Goal: Task Accomplishment & Management: Use online tool/utility

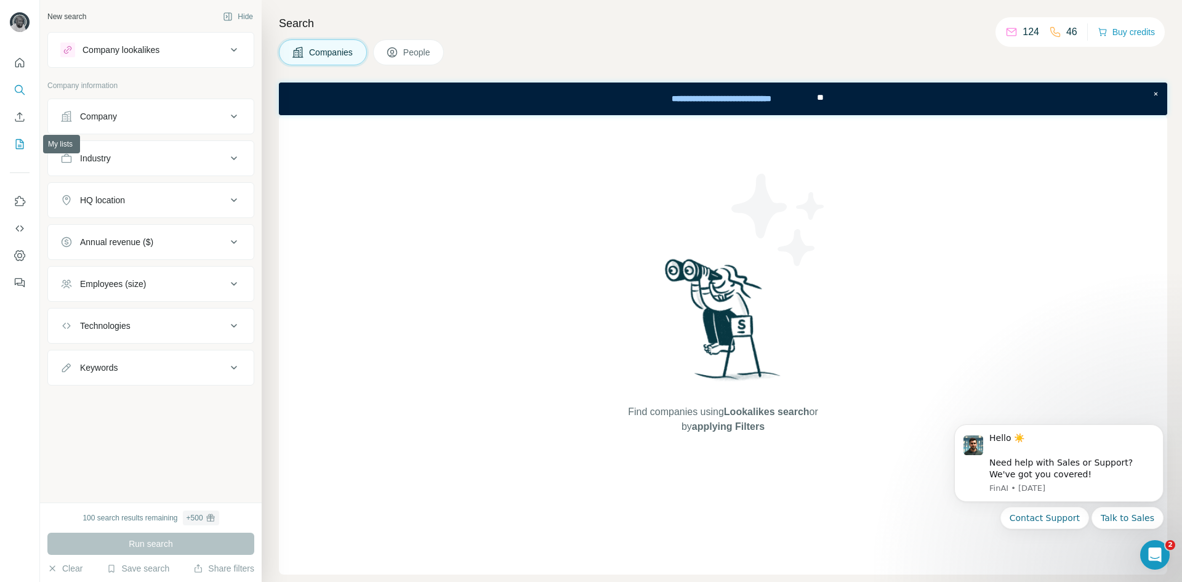
click at [16, 148] on icon "My lists" at bounding box center [20, 144] width 8 height 10
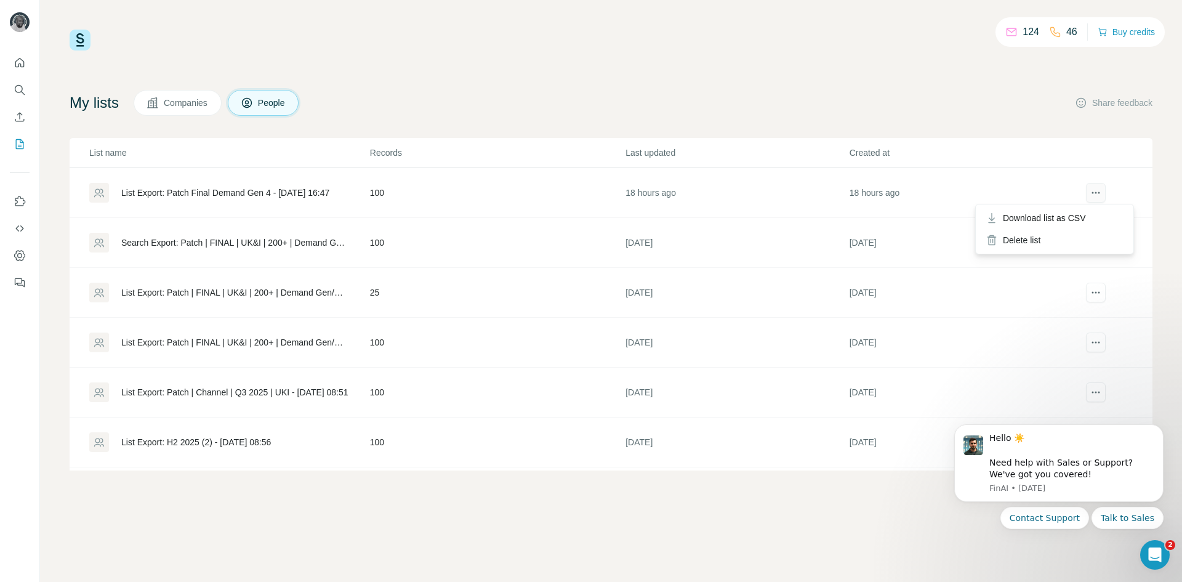
click at [1090, 198] on icon "actions" at bounding box center [1096, 193] width 12 height 12
click at [316, 190] on div "List Export: Patch Final Demand Gen 4 - [DATE] 16:47" at bounding box center [225, 193] width 208 height 12
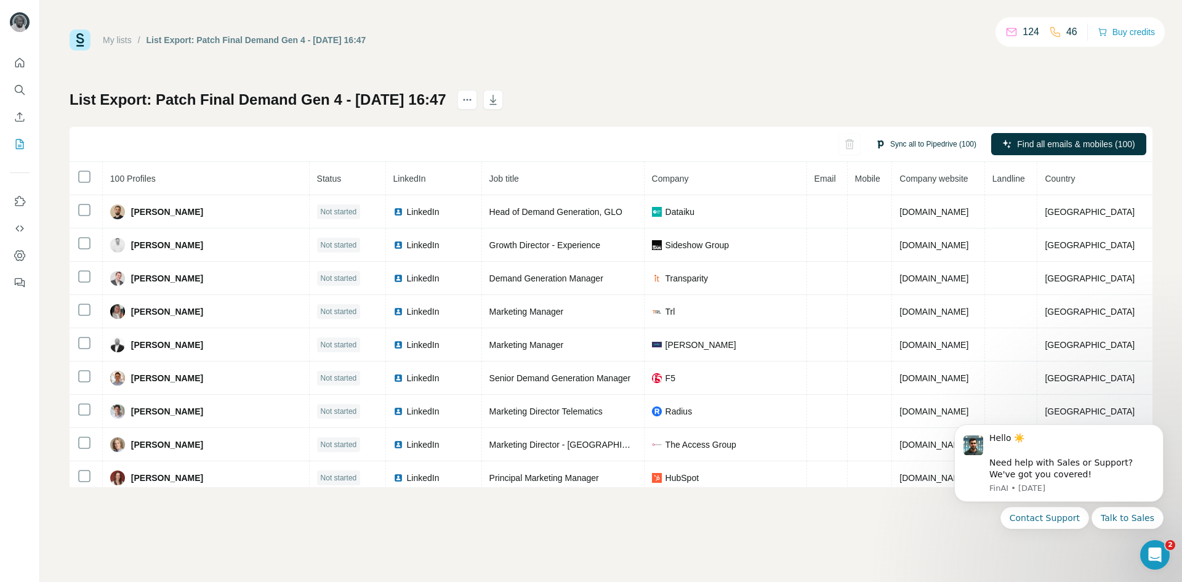
click at [918, 146] on button "Sync all to Pipedrive (100)" at bounding box center [926, 144] width 118 height 18
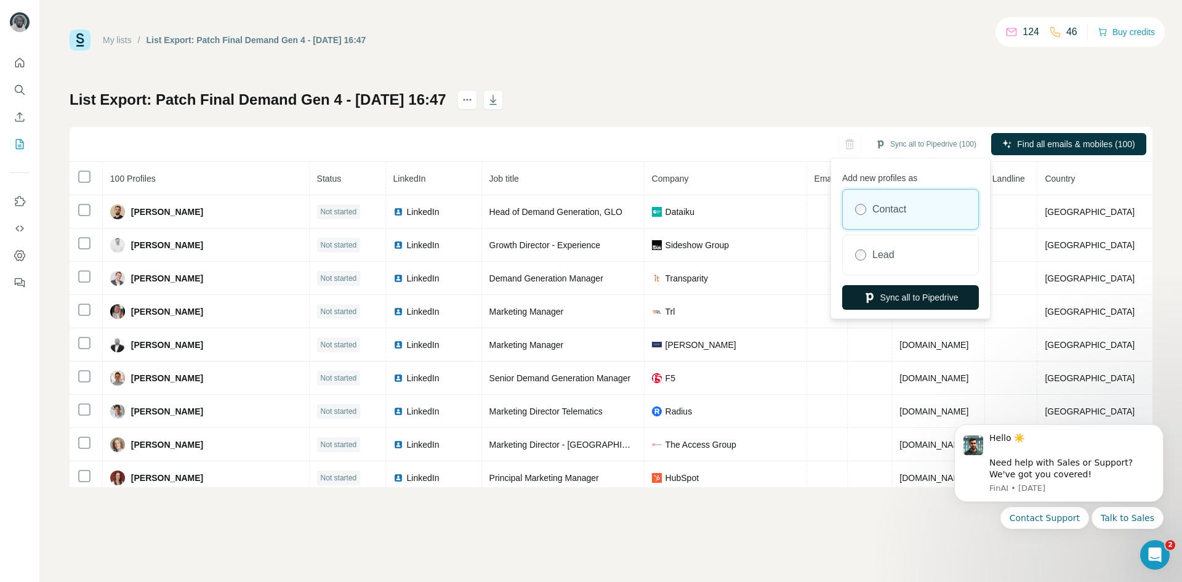
click at [921, 292] on button "Sync all to Pipedrive" at bounding box center [910, 297] width 137 height 25
